Goal: Information Seeking & Learning: Learn about a topic

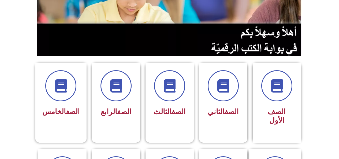
scroll to position [90, 0]
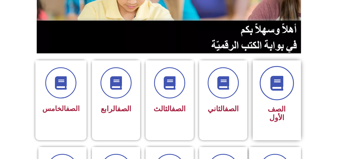
click at [271, 86] on icon at bounding box center [276, 83] width 15 height 15
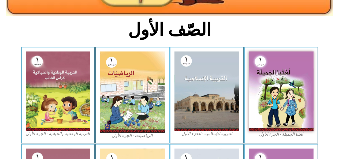
scroll to position [123, 0]
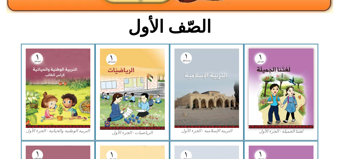
click at [260, 102] on img at bounding box center [281, 88] width 65 height 80
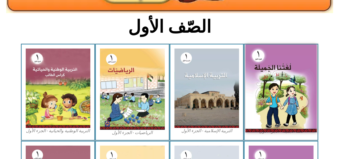
click at [208, 77] on img at bounding box center [206, 87] width 65 height 79
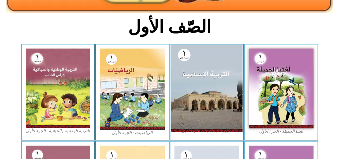
click at [154, 68] on img at bounding box center [132, 88] width 65 height 81
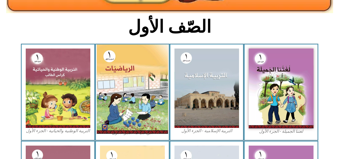
click at [78, 106] on img at bounding box center [58, 87] width 65 height 79
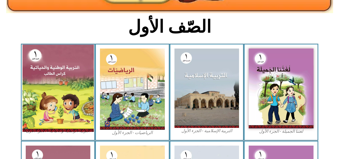
click at [84, 84] on img at bounding box center [57, 87] width 71 height 87
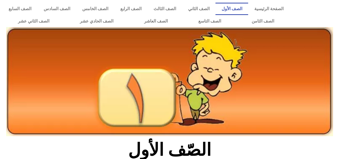
click at [233, 9] on link "الصف الأول" at bounding box center [231, 9] width 33 height 12
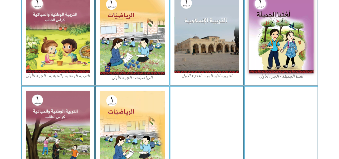
scroll to position [202, 0]
